Goal: Task Accomplishment & Management: Manage account settings

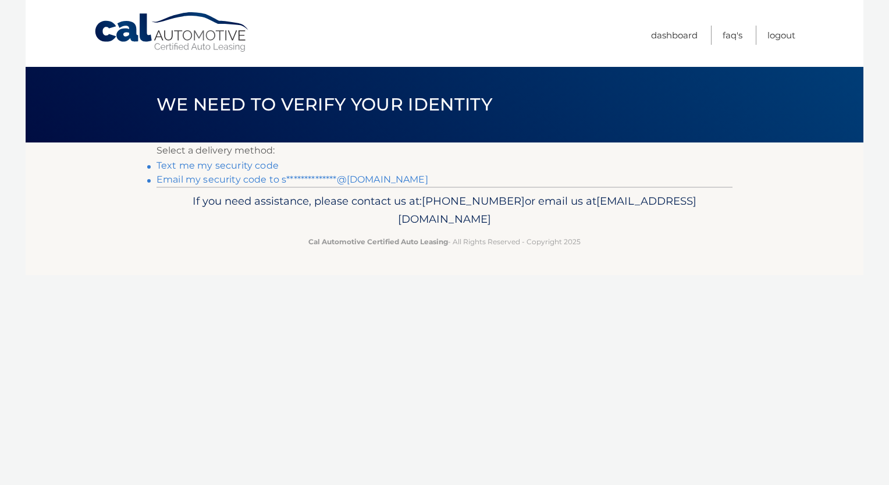
click at [339, 179] on link "**********" at bounding box center [292, 179] width 272 height 11
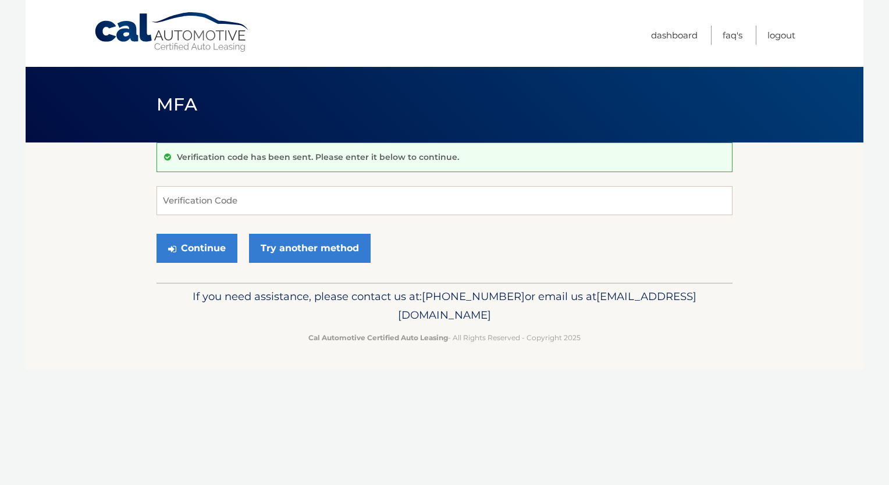
click at [339, 179] on div "Verification code has been sent. Please enter it below to continue. Verificatio…" at bounding box center [444, 212] width 576 height 140
click at [421, 197] on input "Verification Code" at bounding box center [444, 200] width 576 height 29
paste input "826689"
type input "826689"
click at [177, 255] on button "Continue" at bounding box center [196, 248] width 81 height 29
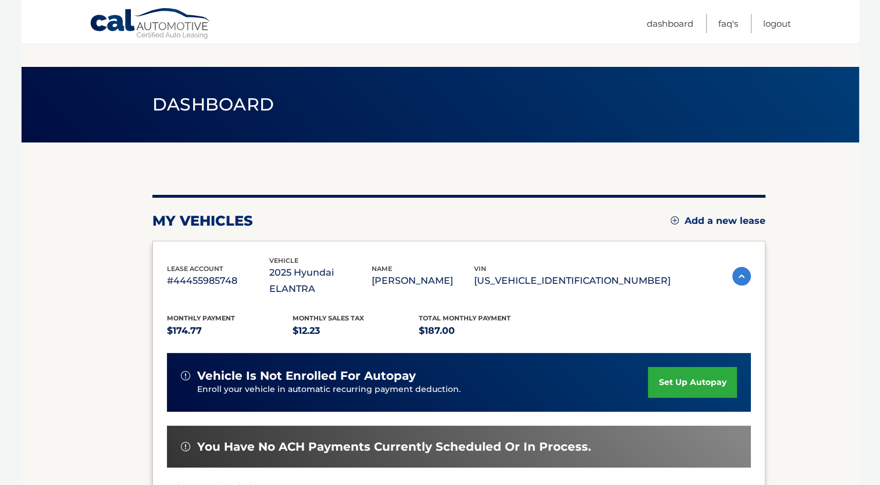
scroll to position [218, 0]
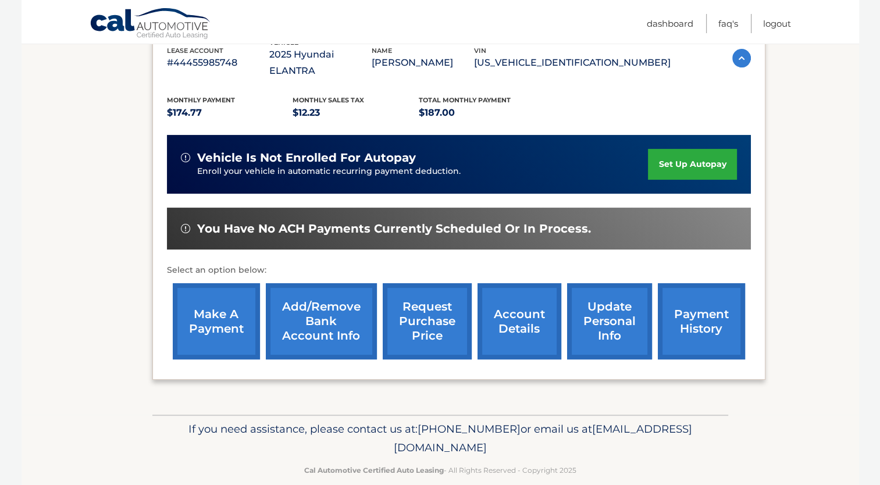
click at [682, 329] on link "payment history" at bounding box center [701, 321] width 87 height 76
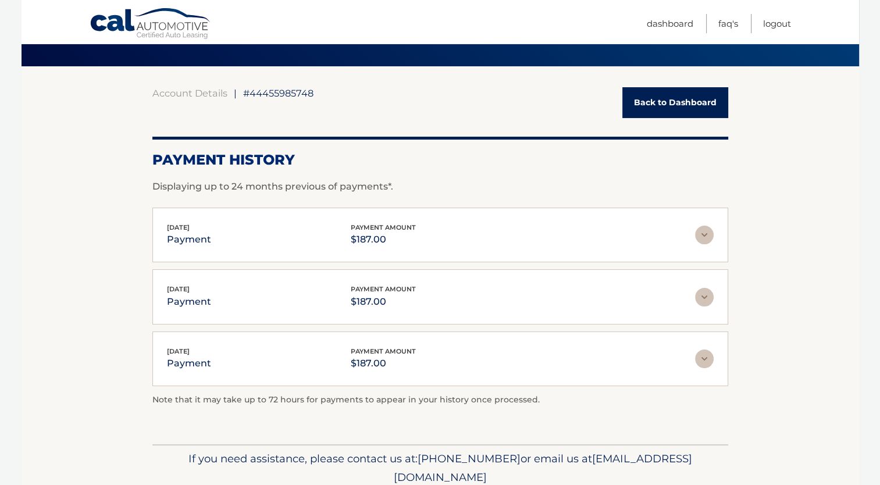
scroll to position [122, 0]
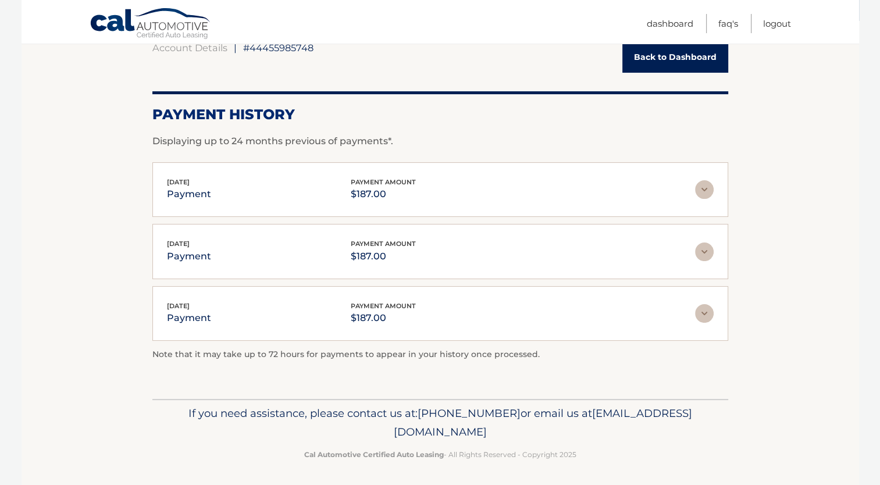
click at [704, 190] on img at bounding box center [704, 189] width 19 height 19
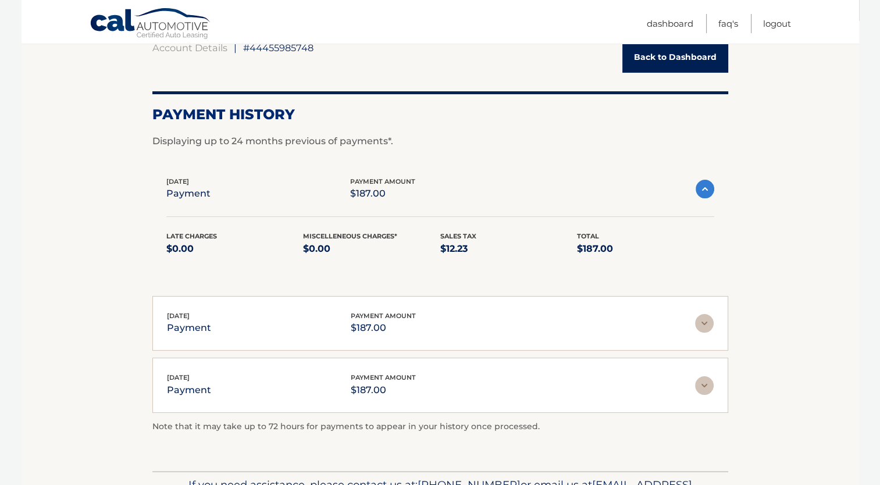
click at [699, 190] on img at bounding box center [705, 189] width 19 height 19
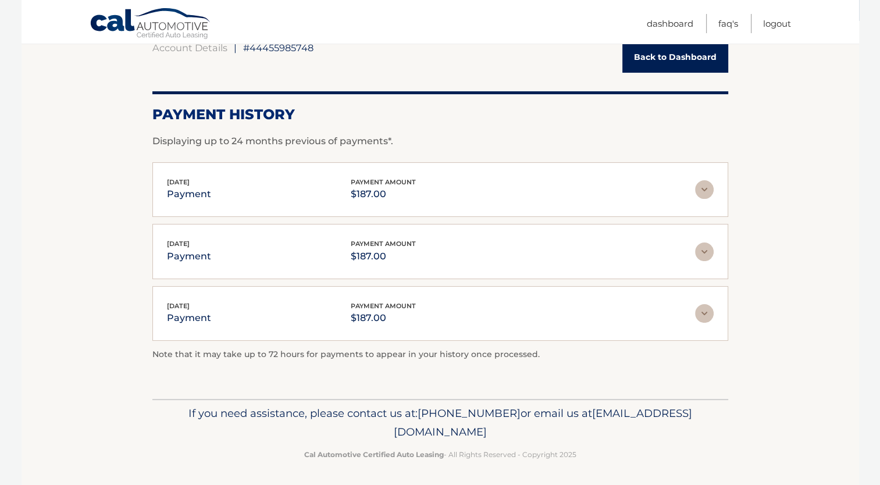
scroll to position [0, 0]
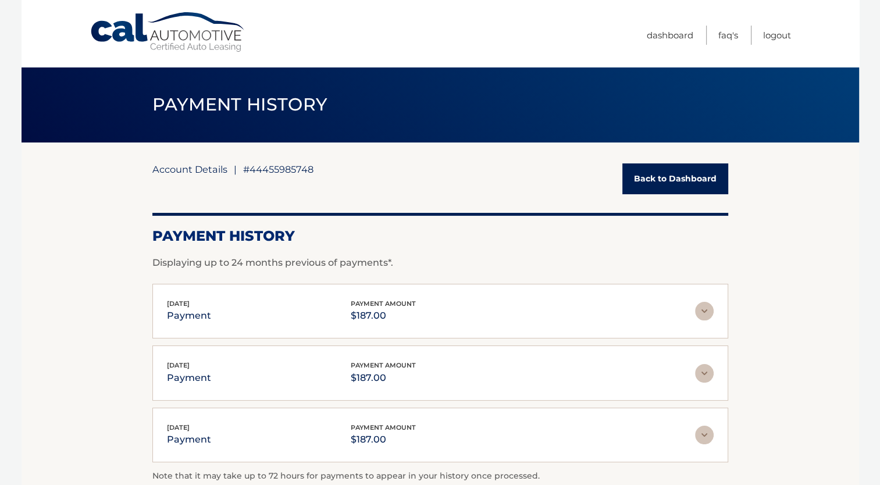
click at [213, 171] on link "Account Details" at bounding box center [189, 169] width 75 height 12
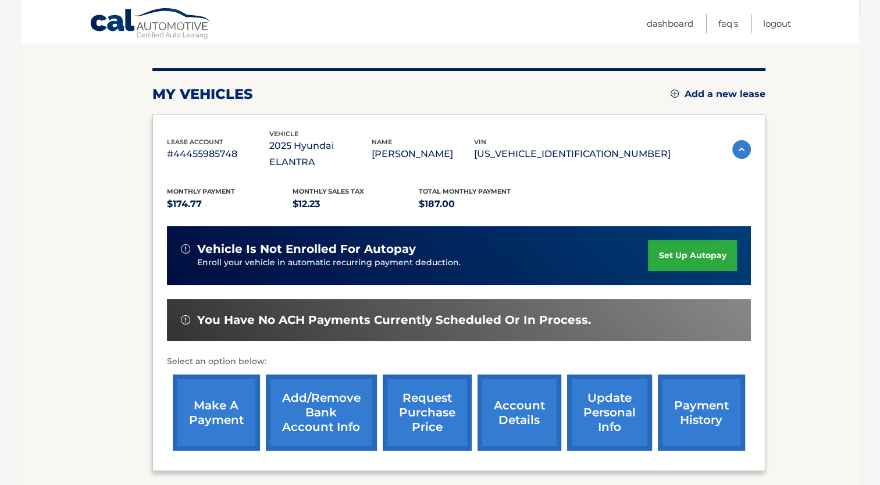
scroll to position [218, 0]
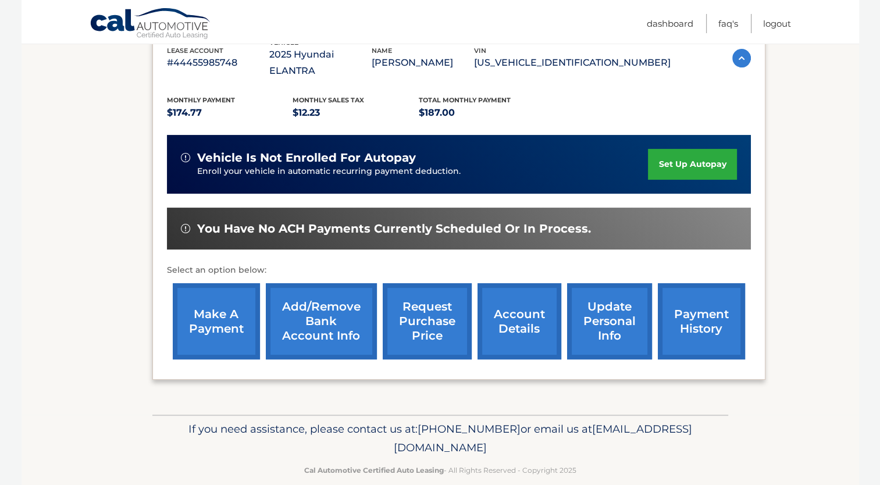
click at [498, 297] on link "account details" at bounding box center [519, 321] width 84 height 76
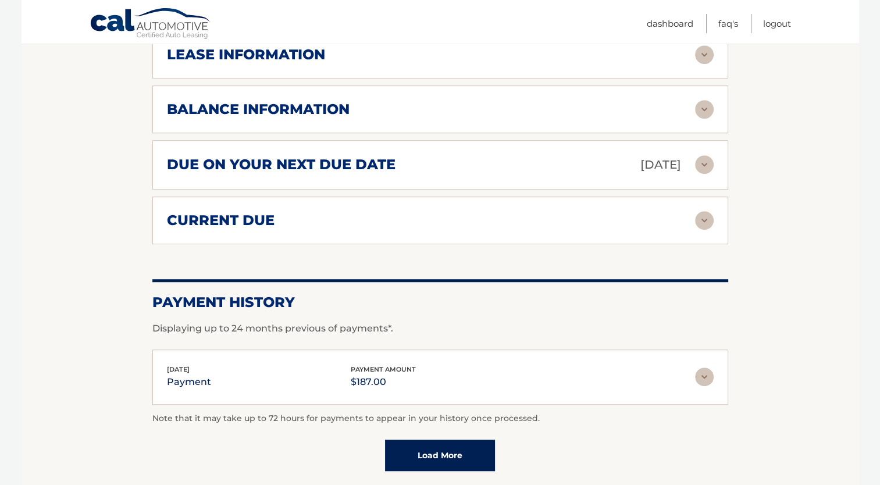
scroll to position [704, 0]
click at [704, 211] on img at bounding box center [704, 220] width 19 height 19
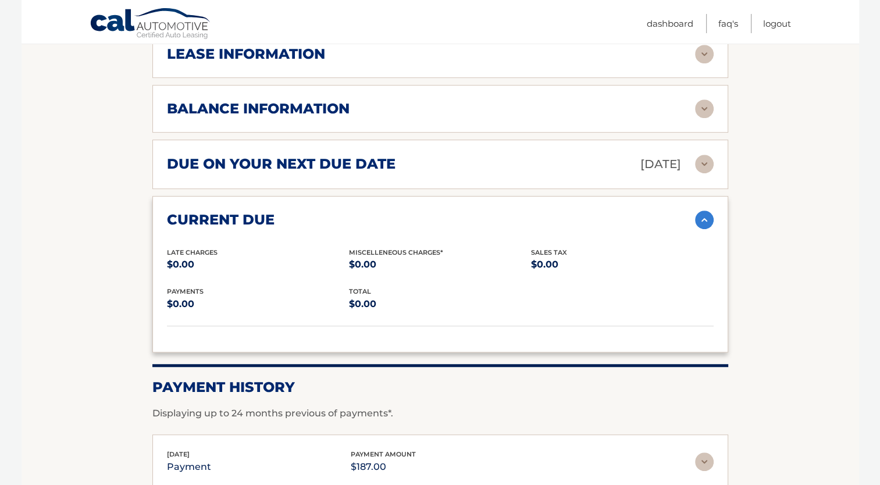
click at [704, 211] on img at bounding box center [704, 220] width 19 height 19
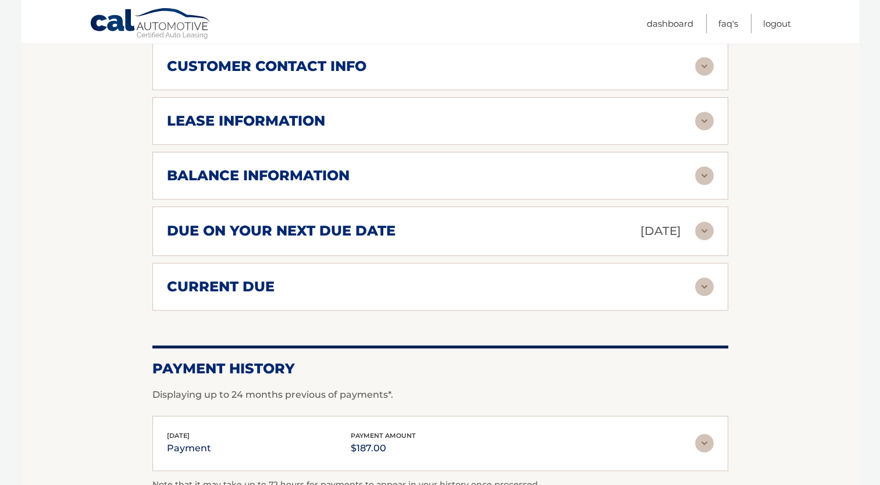
scroll to position [630, 0]
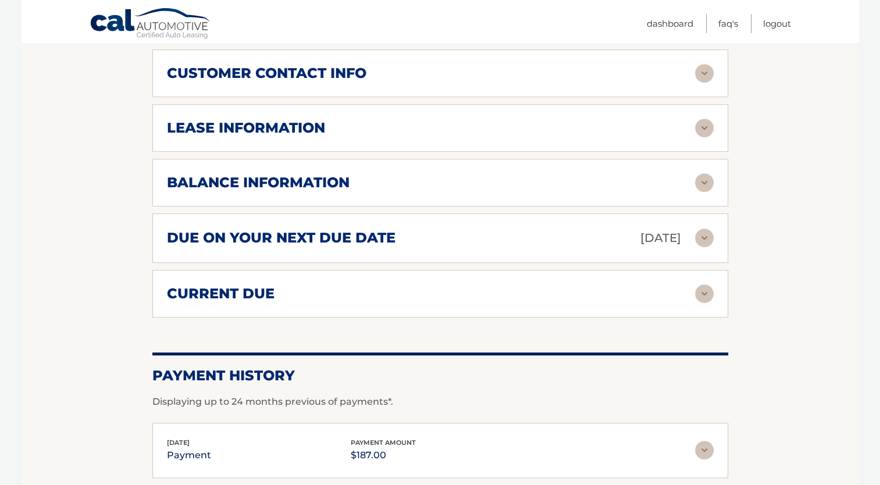
click at [708, 173] on img at bounding box center [704, 182] width 19 height 19
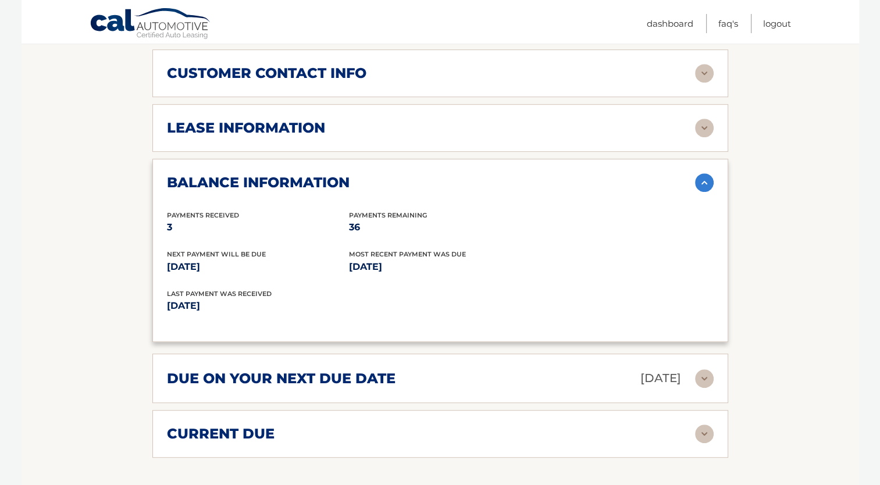
click at [708, 173] on img at bounding box center [704, 182] width 19 height 19
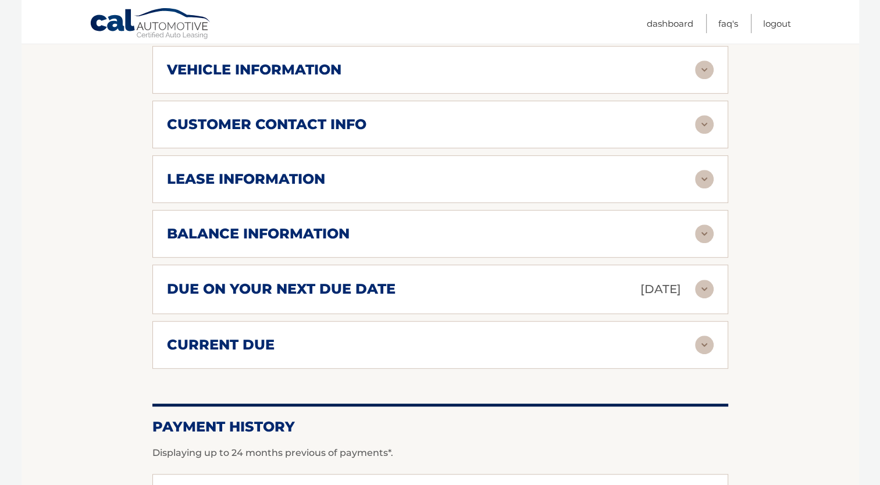
scroll to position [576, 0]
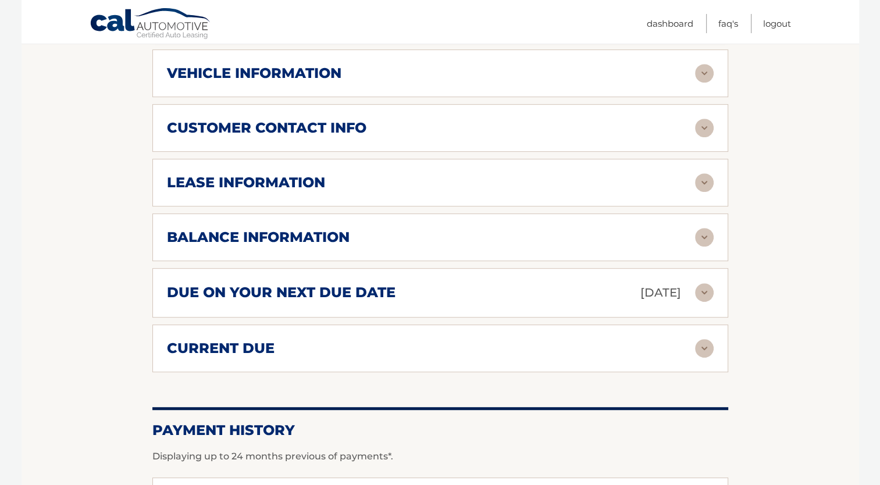
click at [708, 173] on img at bounding box center [704, 182] width 19 height 19
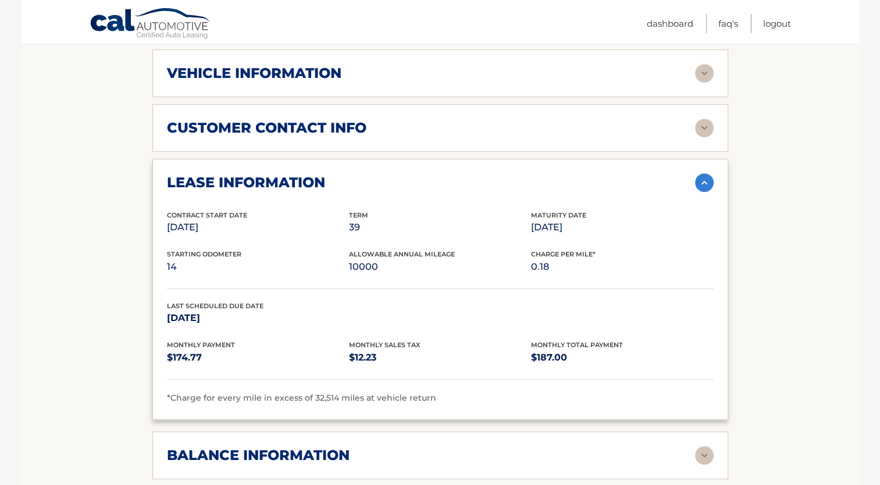
click at [708, 173] on img at bounding box center [704, 182] width 19 height 19
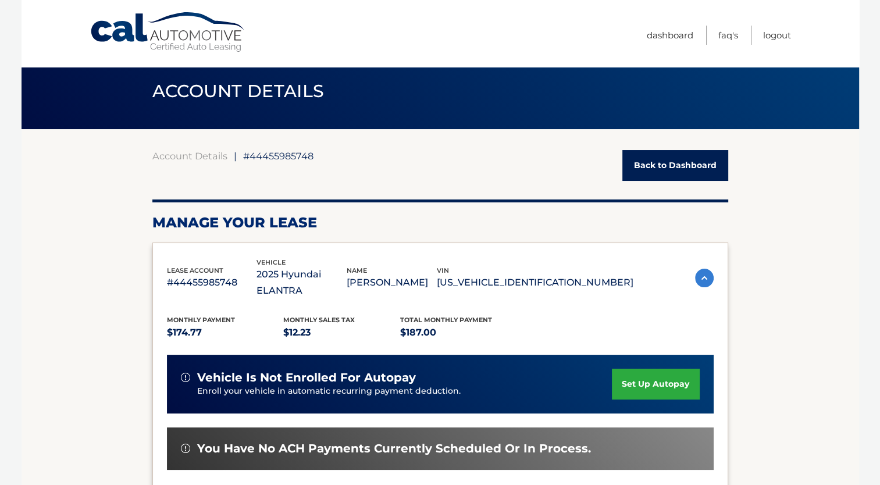
scroll to position [0, 0]
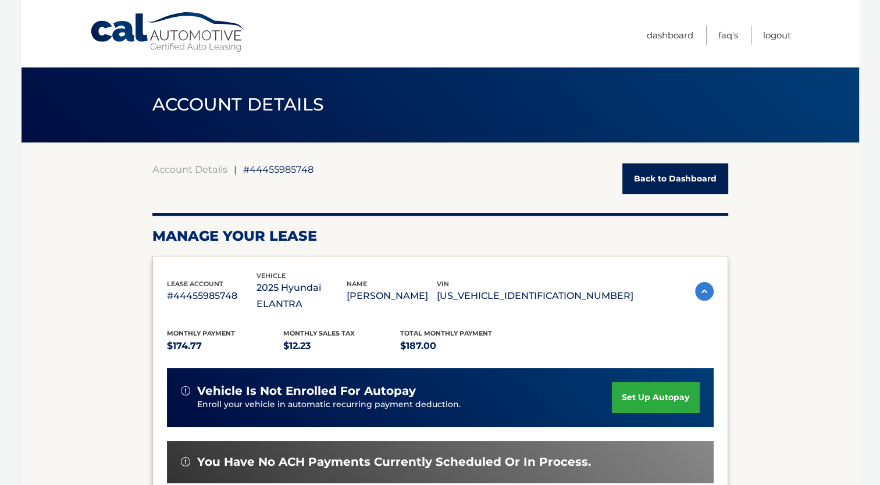
click at [696, 186] on link "Back to Dashboard" at bounding box center [675, 178] width 106 height 31
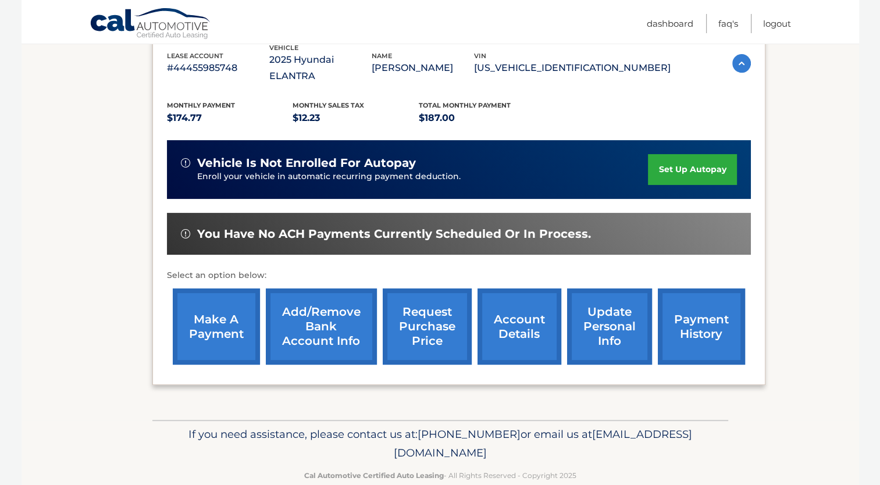
scroll to position [218, 0]
